Goal: Task Accomplishment & Management: Use online tool/utility

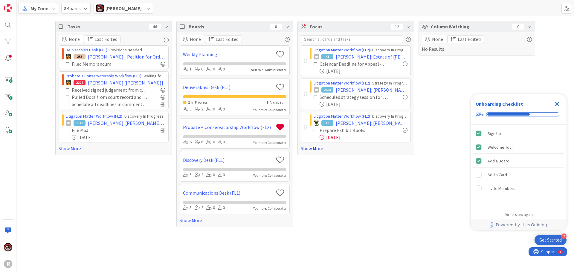
click at [314, 150] on link "Show More" at bounding box center [356, 148] width 110 height 7
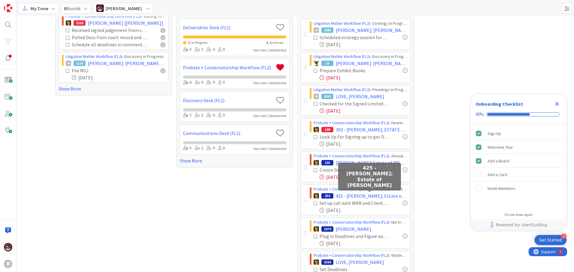
click at [365, 198] on span "425 - [PERSON_NAME]; Estate of [PERSON_NAME]" at bounding box center [372, 196] width 72 height 7
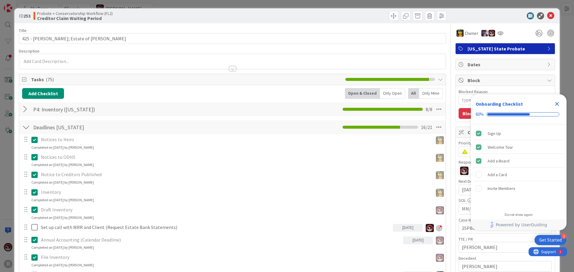
click at [388, 94] on div "Only Open" at bounding box center [392, 93] width 25 height 11
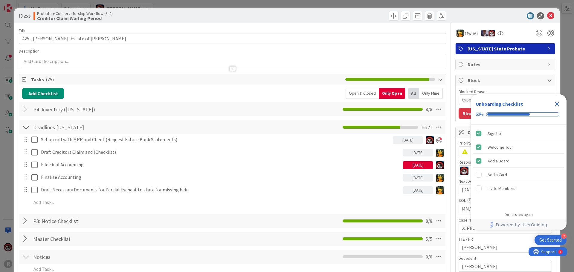
type textarea "x"
